Goal: Download file/media

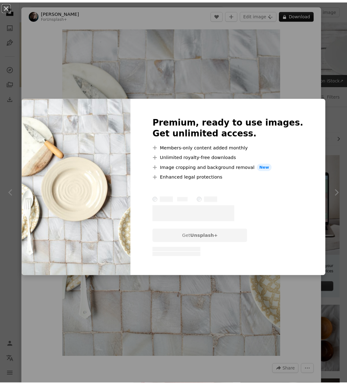
scroll to position [1209, 0]
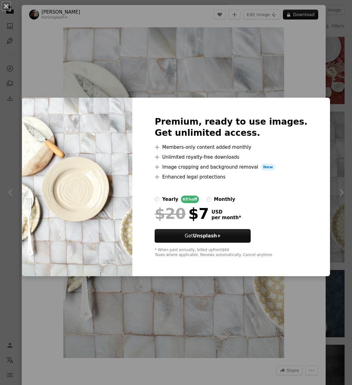
click at [220, 71] on div "An X shape Premium, ready to use images. Get unlimited access. A plus sign Memb…" at bounding box center [176, 192] width 352 height 385
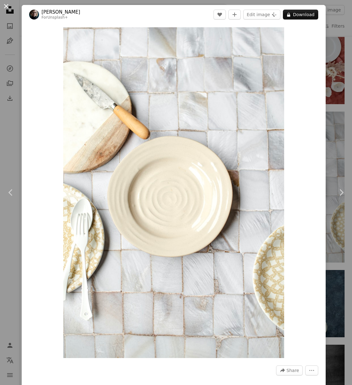
click at [2, 8] on button "An X shape" at bounding box center [5, 5] width 7 height 7
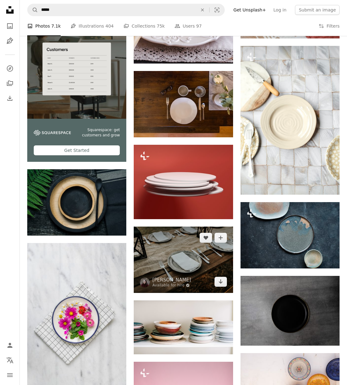
scroll to position [1283, 0]
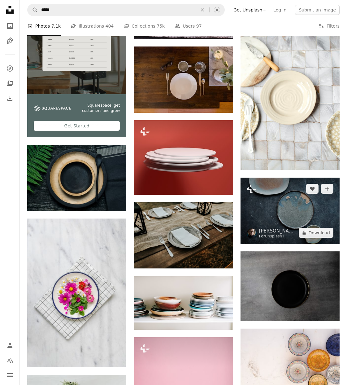
click at [292, 215] on img at bounding box center [290, 211] width 99 height 66
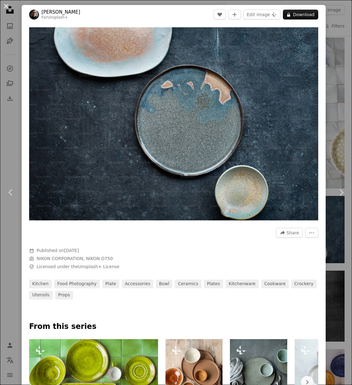
click at [8, 10] on button "An X shape" at bounding box center [5, 5] width 7 height 7
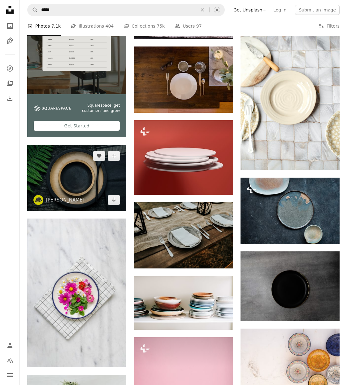
click at [95, 184] on img at bounding box center [76, 178] width 99 height 66
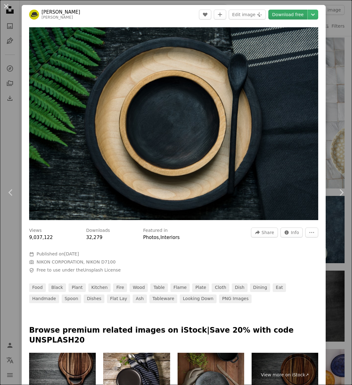
click at [285, 14] on link "Download free" at bounding box center [287, 15] width 39 height 10
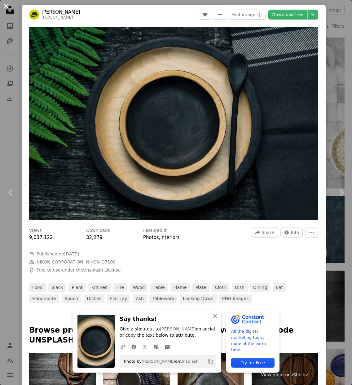
click at [4, 7] on button "An X shape" at bounding box center [5, 5] width 7 height 7
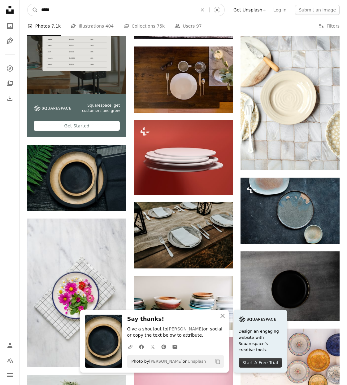
click at [160, 10] on input "*****" at bounding box center [117, 10] width 158 height 12
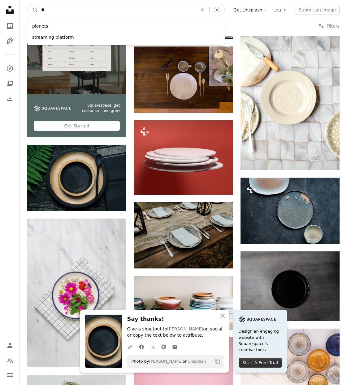
type input "*"
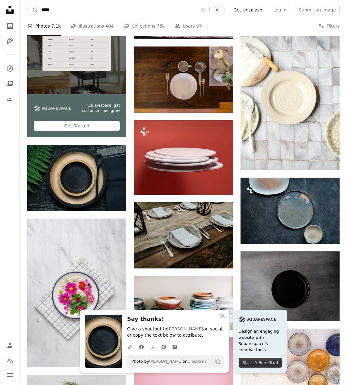
type input "******"
click button "A magnifying glass" at bounding box center [33, 10] width 11 height 12
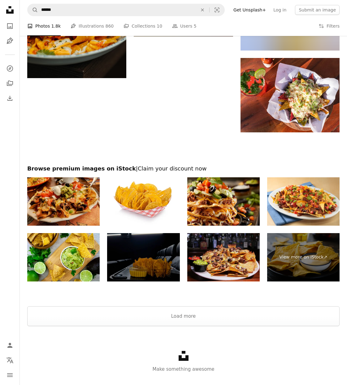
scroll to position [942, 0]
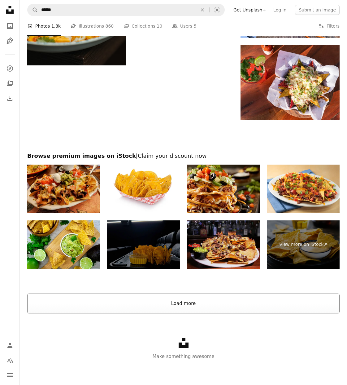
click at [191, 297] on button "Load more" at bounding box center [183, 303] width 313 height 20
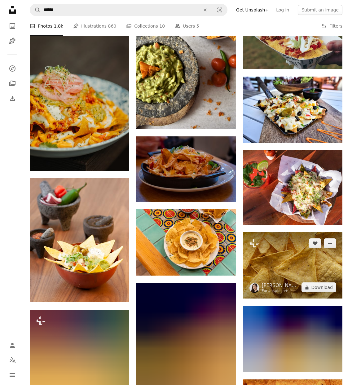
scroll to position [833, 0]
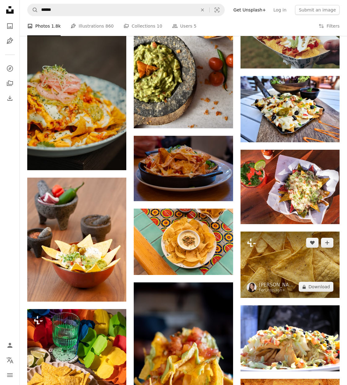
click at [282, 270] on img at bounding box center [290, 264] width 99 height 66
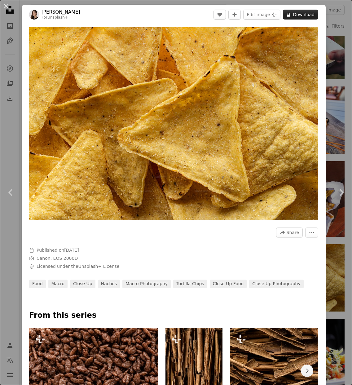
click at [289, 13] on button "A lock Download" at bounding box center [300, 15] width 35 height 10
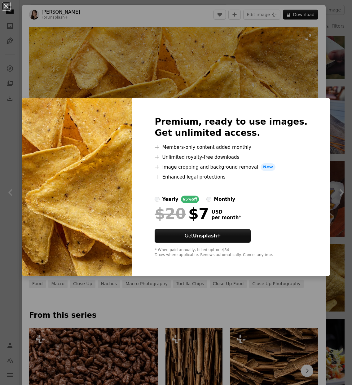
drag, startPoint x: 152, startPoint y: 73, endPoint x: 55, endPoint y: 45, distance: 100.9
click at [152, 73] on div "An X shape Premium, ready to use images. Get unlimited access. A plus sign Memb…" at bounding box center [176, 192] width 352 height 385
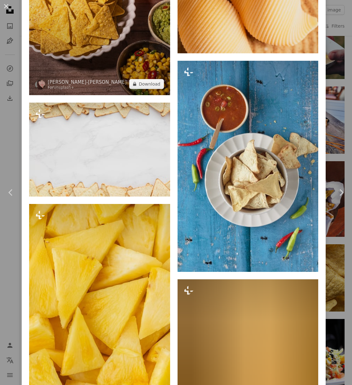
scroll to position [1876, 0]
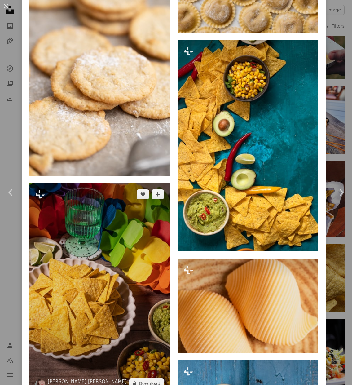
click at [102, 273] on img at bounding box center [99, 288] width 141 height 211
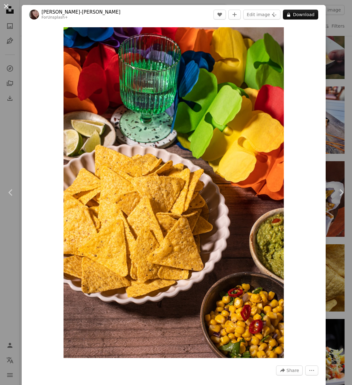
click at [6, 2] on button "An X shape" at bounding box center [5, 5] width 7 height 7
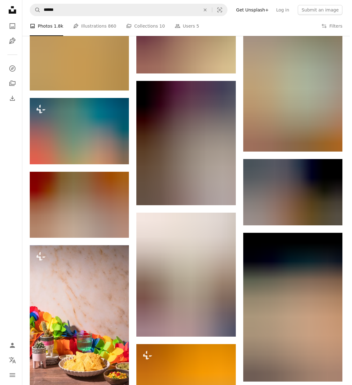
scroll to position [3094, 0]
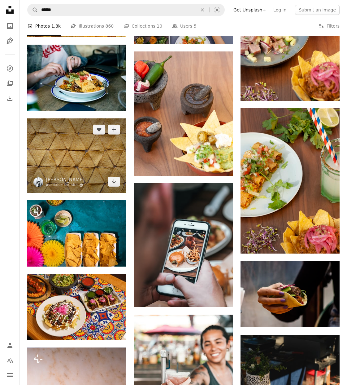
click at [89, 173] on img at bounding box center [76, 155] width 99 height 74
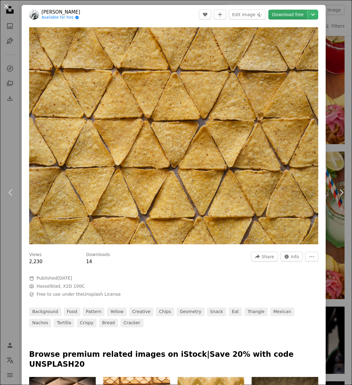
click at [279, 19] on link "Download free" at bounding box center [287, 15] width 39 height 10
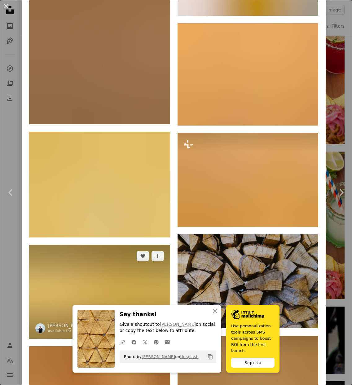
scroll to position [1072, 0]
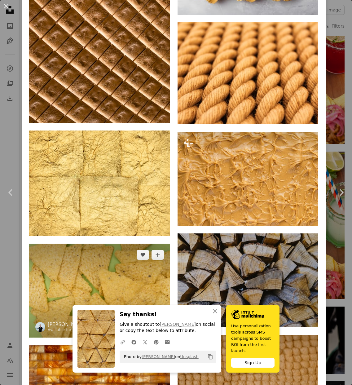
click at [158, 321] on link "Arrow pointing down" at bounding box center [158, 326] width 12 height 10
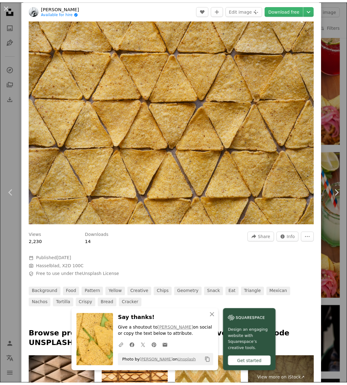
scroll to position [0, 0]
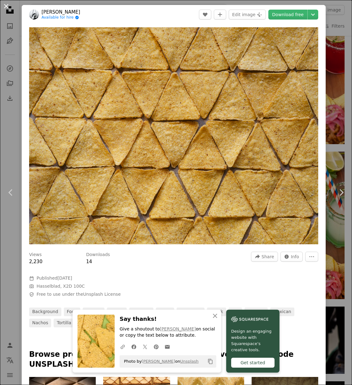
click at [7, 8] on button "An X shape" at bounding box center [5, 5] width 7 height 7
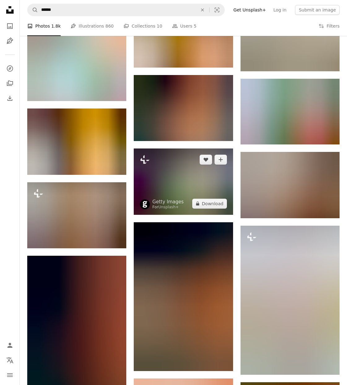
scroll to position [6990, 0]
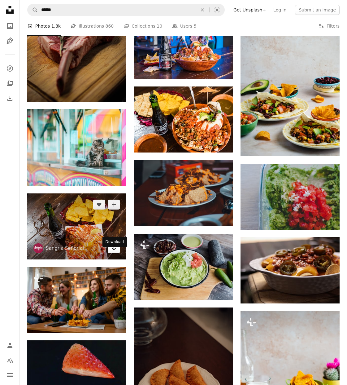
click at [111, 253] on link "Arrow pointing down" at bounding box center [114, 248] width 12 height 10
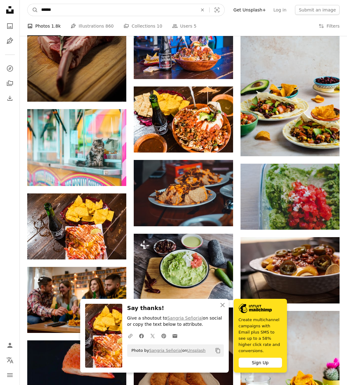
click at [124, 15] on input "******" at bounding box center [117, 10] width 158 height 12
type input "*"
type input "*****"
click button "A magnifying glass" at bounding box center [33, 10] width 11 height 12
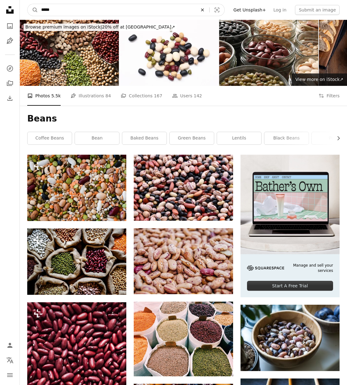
click at [209, 7] on button "An X shape" at bounding box center [203, 10] width 14 height 12
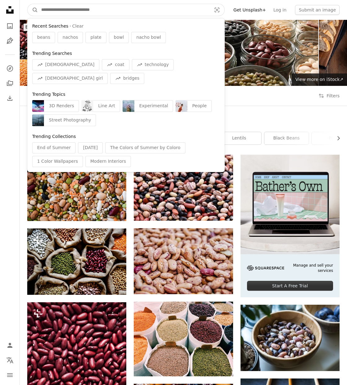
click at [182, 13] on input "Find visuals sitewide" at bounding box center [124, 10] width 172 height 12
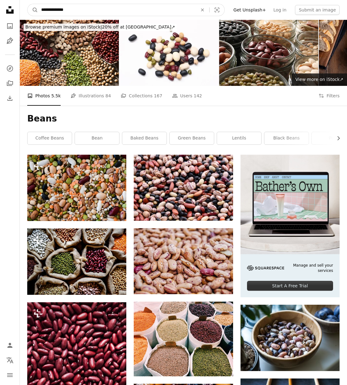
type input "**********"
click button "A magnifying glass" at bounding box center [33, 10] width 11 height 12
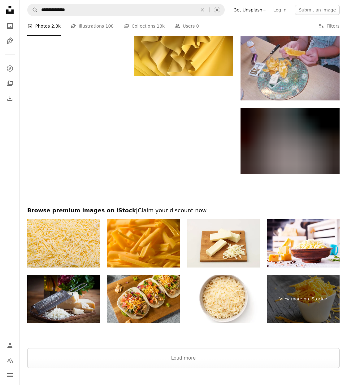
scroll to position [794, 0]
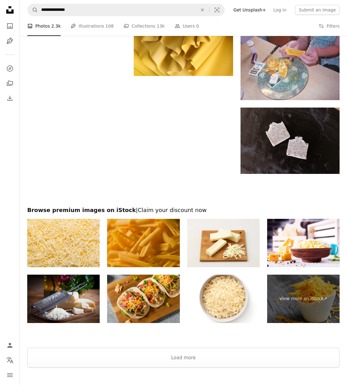
click at [137, 250] on img at bounding box center [143, 243] width 73 height 48
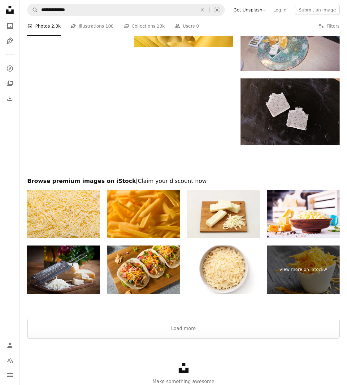
scroll to position [836, 0]
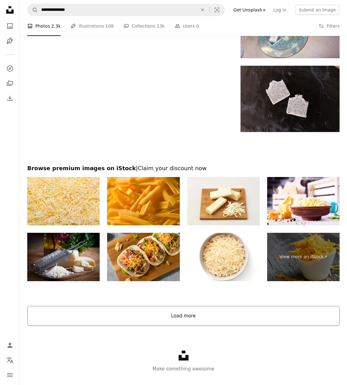
click at [174, 323] on button "Load more" at bounding box center [183, 316] width 313 height 20
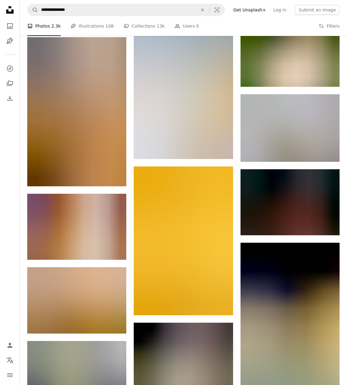
scroll to position [2860, 0]
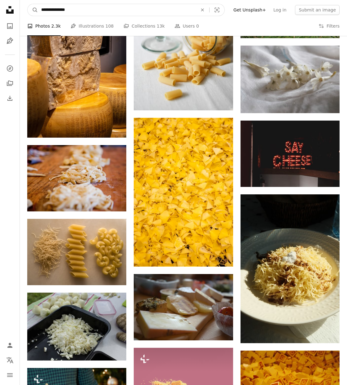
click at [95, 10] on input "**********" at bounding box center [117, 10] width 158 height 12
click at [127, 12] on input "**********" at bounding box center [117, 10] width 158 height 12
click at [28, 4] on button "A magnifying glass" at bounding box center [33, 10] width 11 height 12
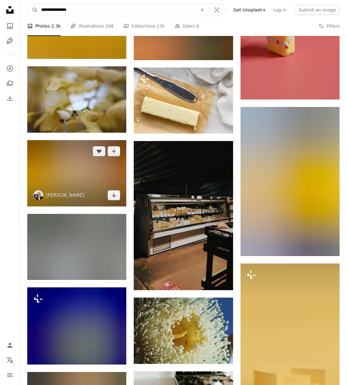
scroll to position [5993, 0]
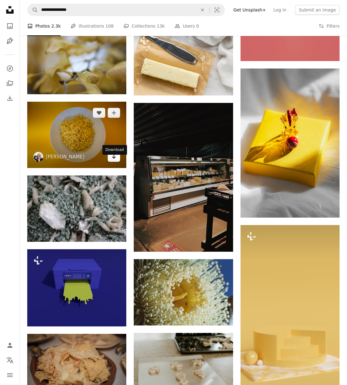
click at [113, 160] on icon "Arrow pointing down" at bounding box center [114, 156] width 5 height 7
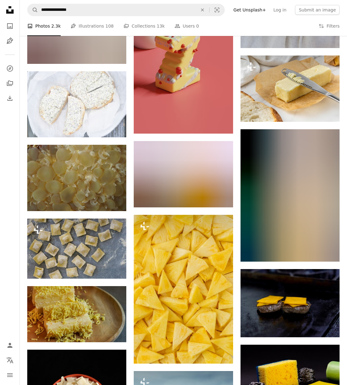
scroll to position [4857, 0]
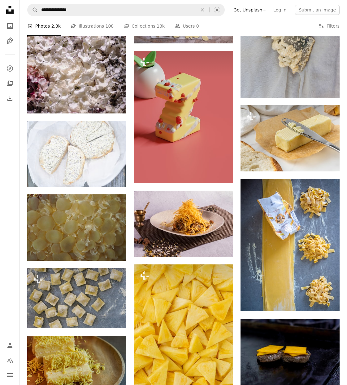
click at [125, 19] on nav "**********" at bounding box center [183, 10] width 327 height 20
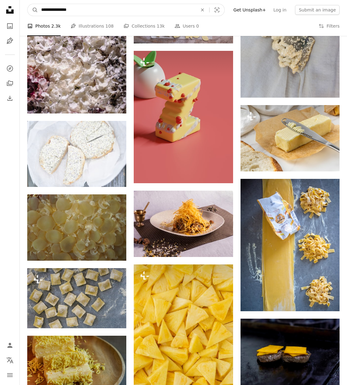
click at [130, 13] on input "**********" at bounding box center [117, 10] width 158 height 12
type input "**********"
click button "A magnifying glass" at bounding box center [33, 10] width 11 height 12
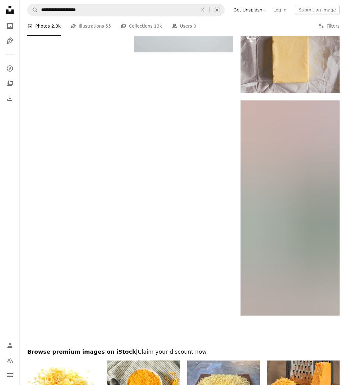
scroll to position [901, 0]
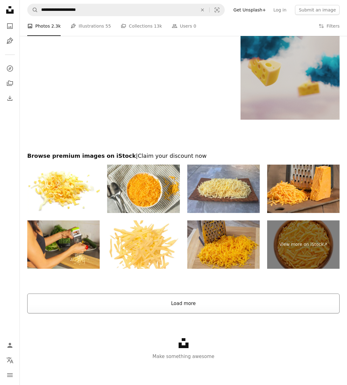
click at [185, 300] on button "Load more" at bounding box center [183, 303] width 313 height 20
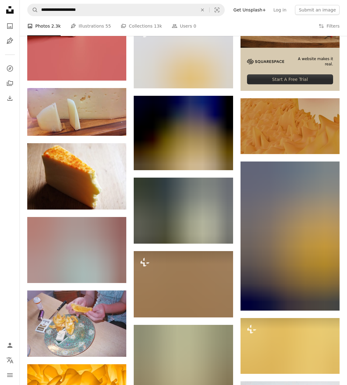
scroll to position [0, 0]
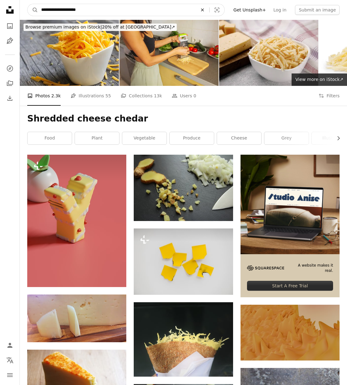
click at [209, 9] on icon "An X shape" at bounding box center [203, 9] width 14 height 5
type input "**********"
click button "A magnifying glass" at bounding box center [33, 10] width 11 height 12
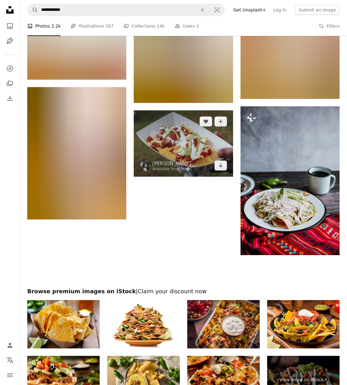
scroll to position [923, 0]
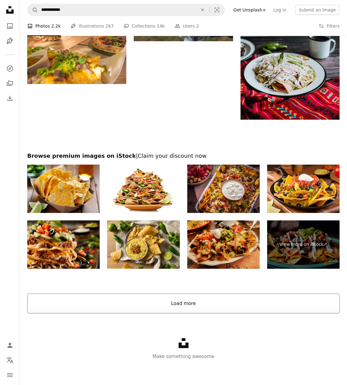
click at [235, 311] on button "Load more" at bounding box center [183, 303] width 313 height 20
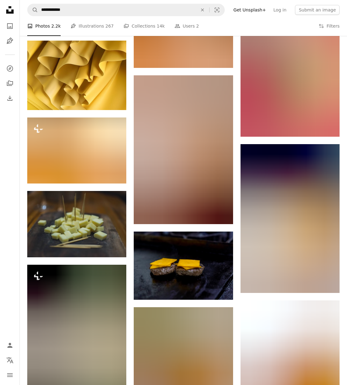
scroll to position [4638, 0]
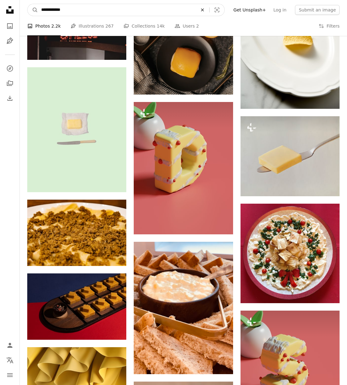
click at [209, 7] on icon "An X shape" at bounding box center [203, 9] width 14 height 5
type input "**********"
click button "A magnifying glass" at bounding box center [33, 10] width 11 height 12
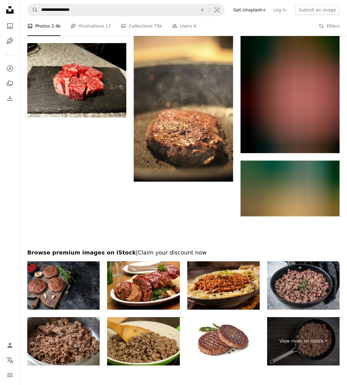
scroll to position [812, 0]
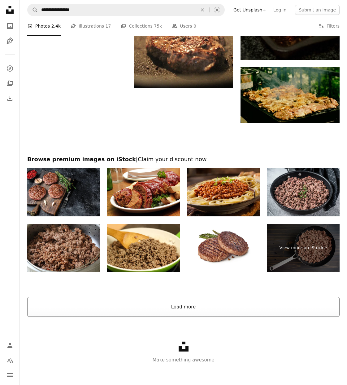
click at [224, 312] on button "Load more" at bounding box center [183, 307] width 313 height 20
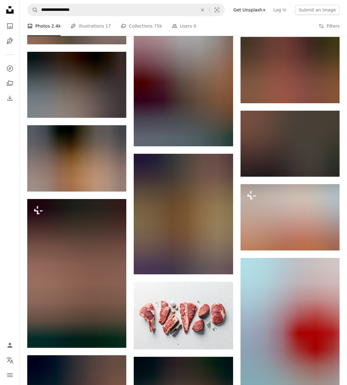
scroll to position [8467, 0]
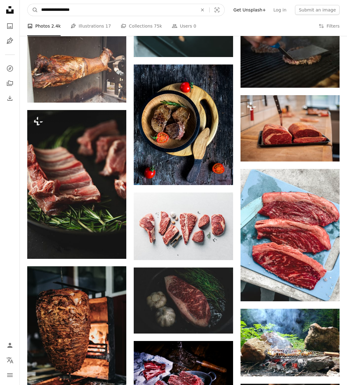
click at [209, 7] on button "An X shape" at bounding box center [203, 10] width 14 height 12
type input "*******"
click button "A magnifying glass" at bounding box center [33, 10] width 11 height 12
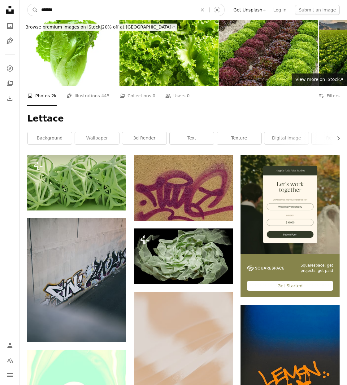
click at [95, 11] on input "*******" at bounding box center [117, 10] width 158 height 12
type input "**********"
click button "A magnifying glass" at bounding box center [33, 10] width 11 height 12
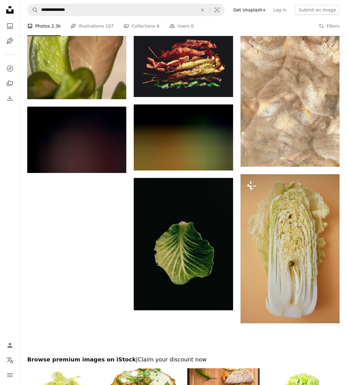
scroll to position [847, 0]
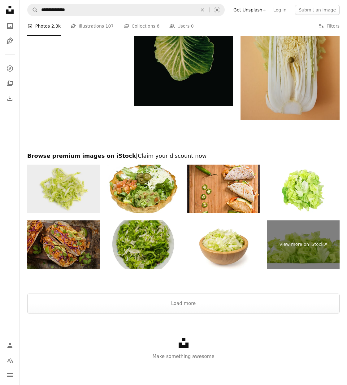
click at [72, 197] on img at bounding box center [63, 189] width 73 height 48
